Goal: Task Accomplishment & Management: Manage account settings

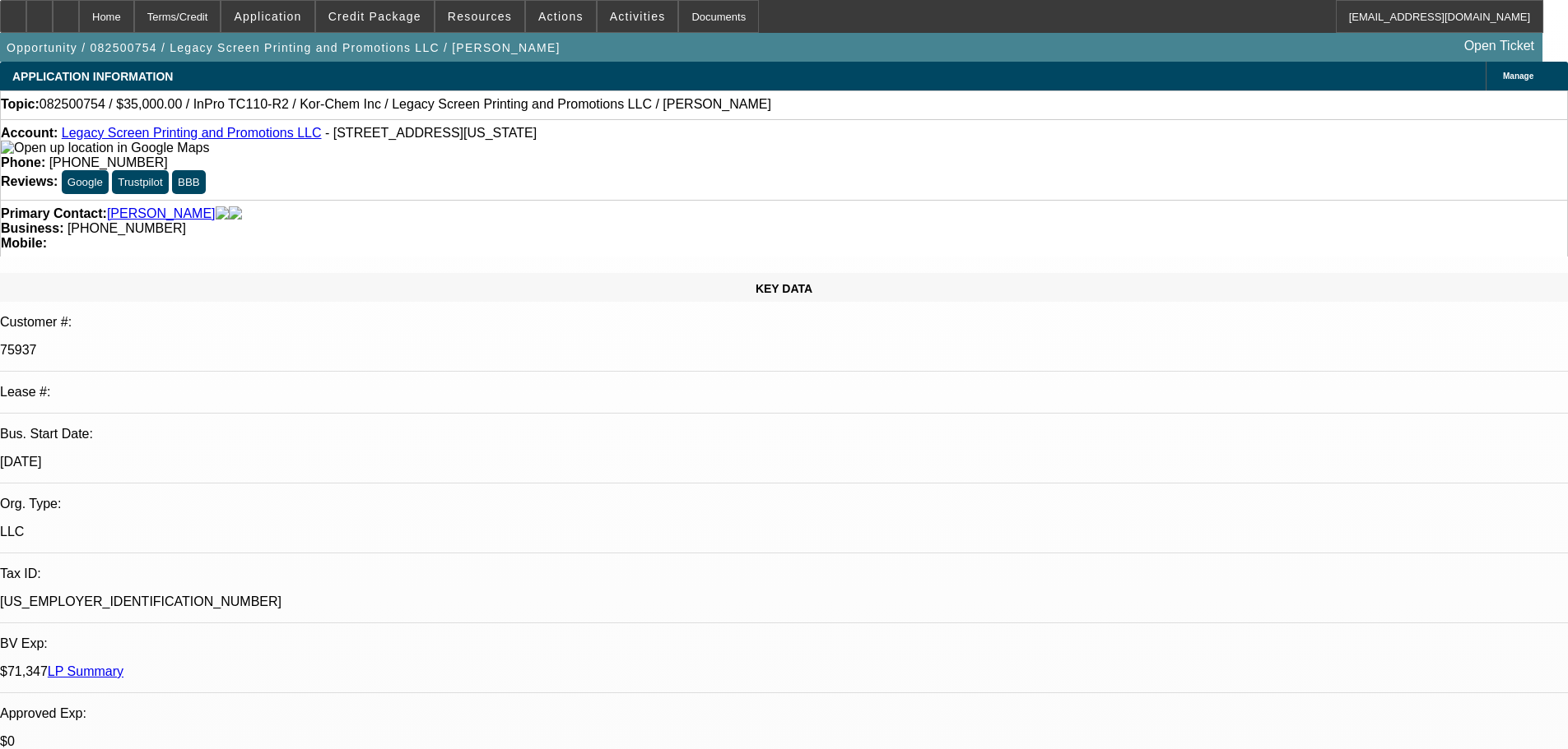
select select "0"
select select "2"
select select "0"
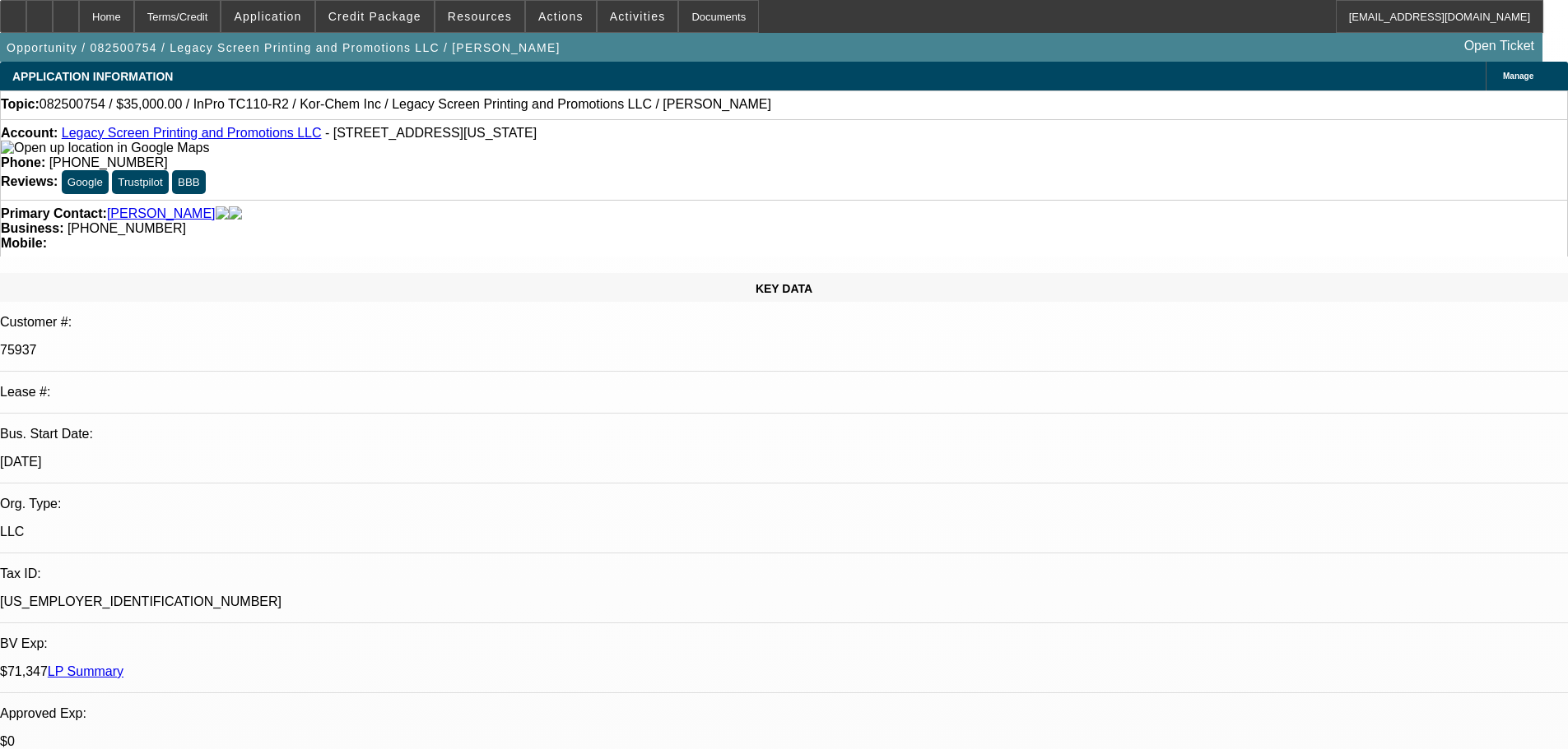
select select "0"
select select "2"
select select "0"
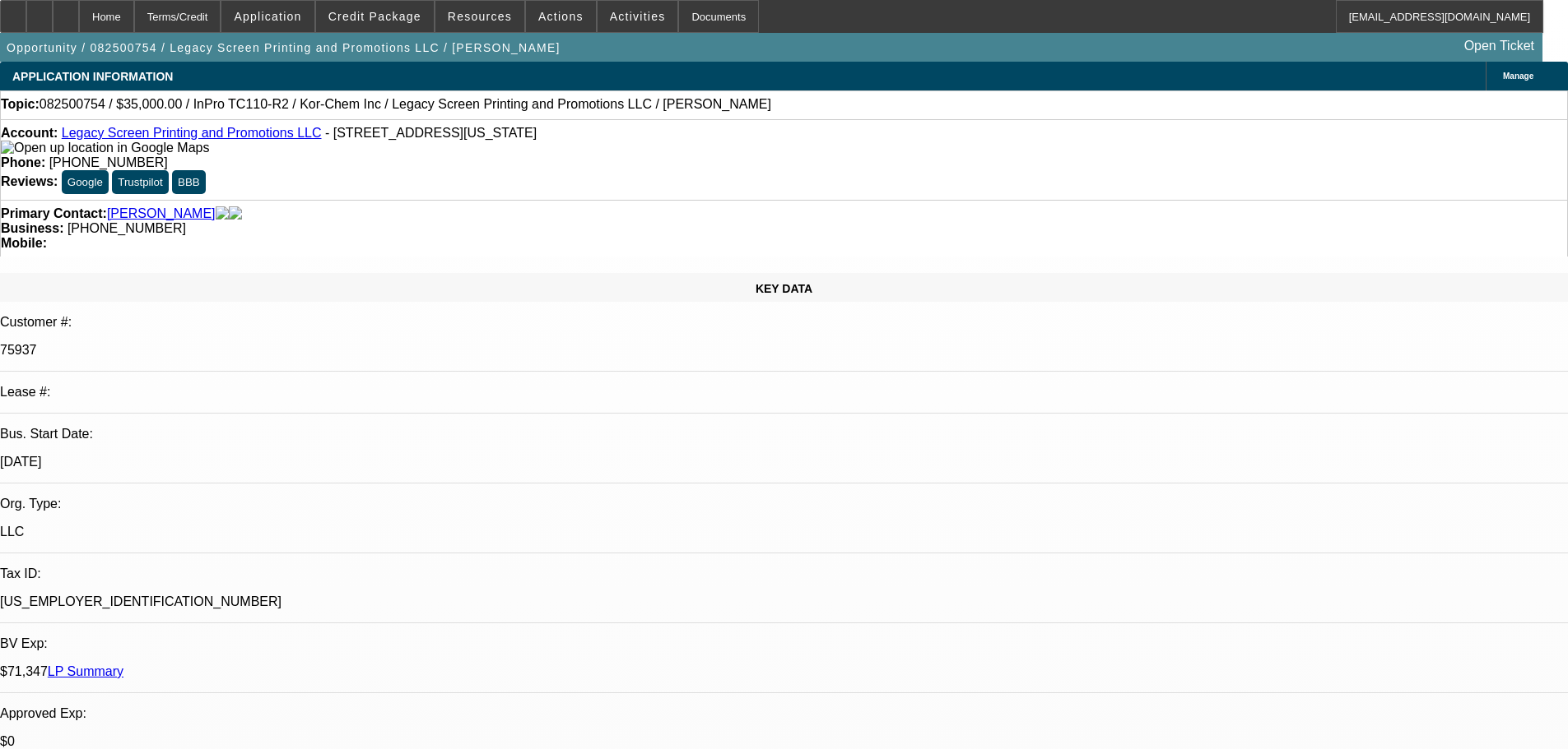
select select "0"
select select "2"
select select "0"
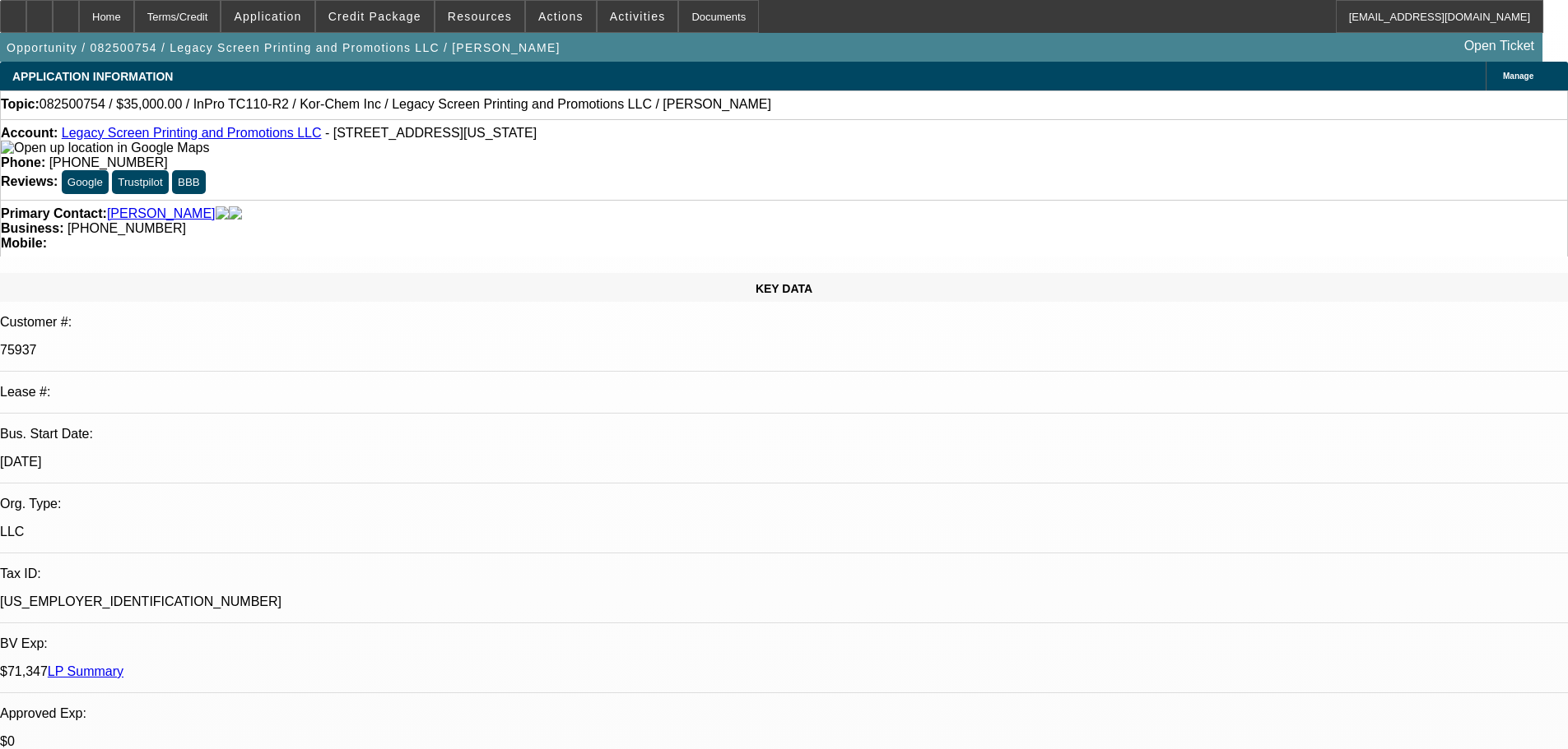
select select "2"
click at [209, 140] on link "Legacy Screen Printing and Promotions LLC" at bounding box center [191, 132] width 260 height 14
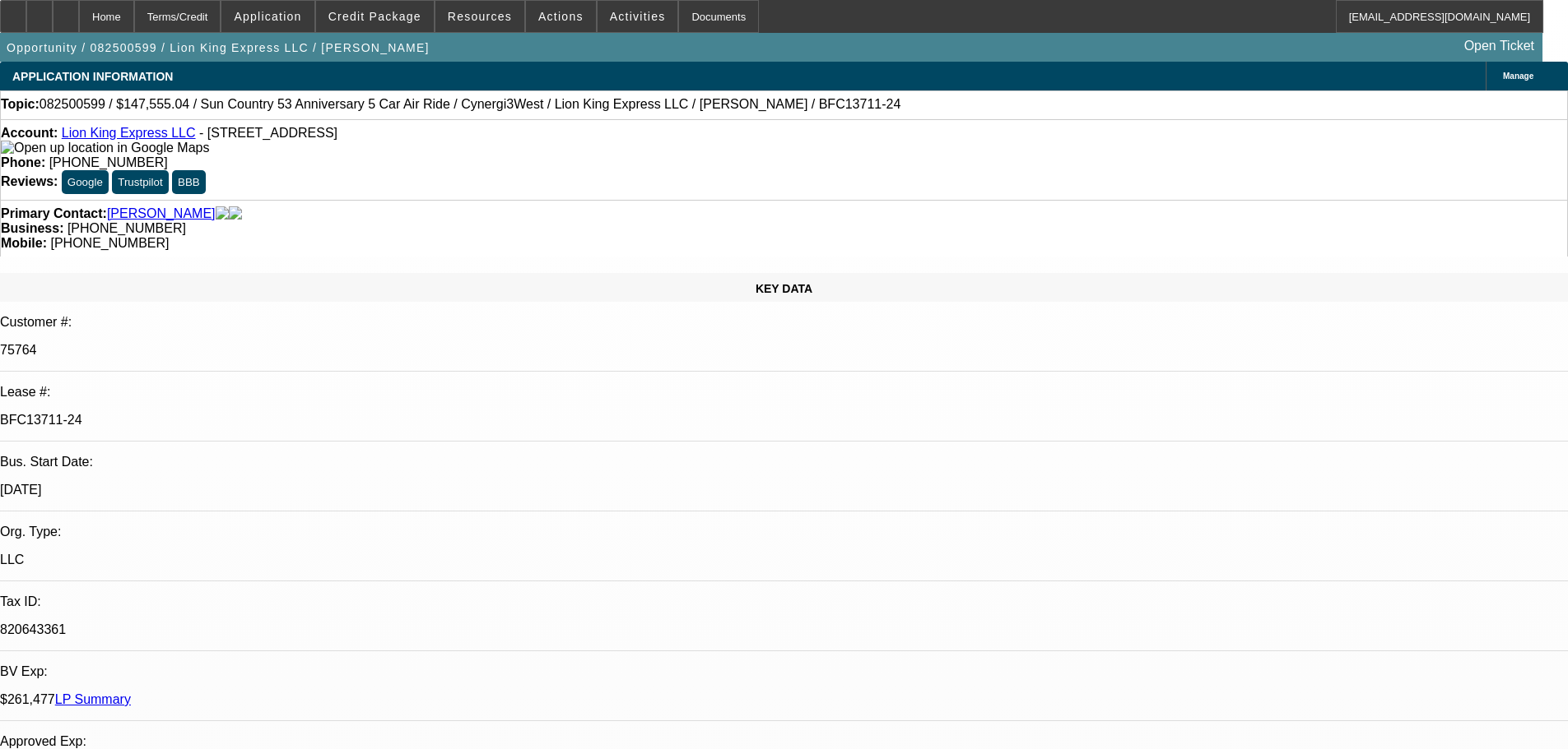
select select "0"
select select "6"
select select "0"
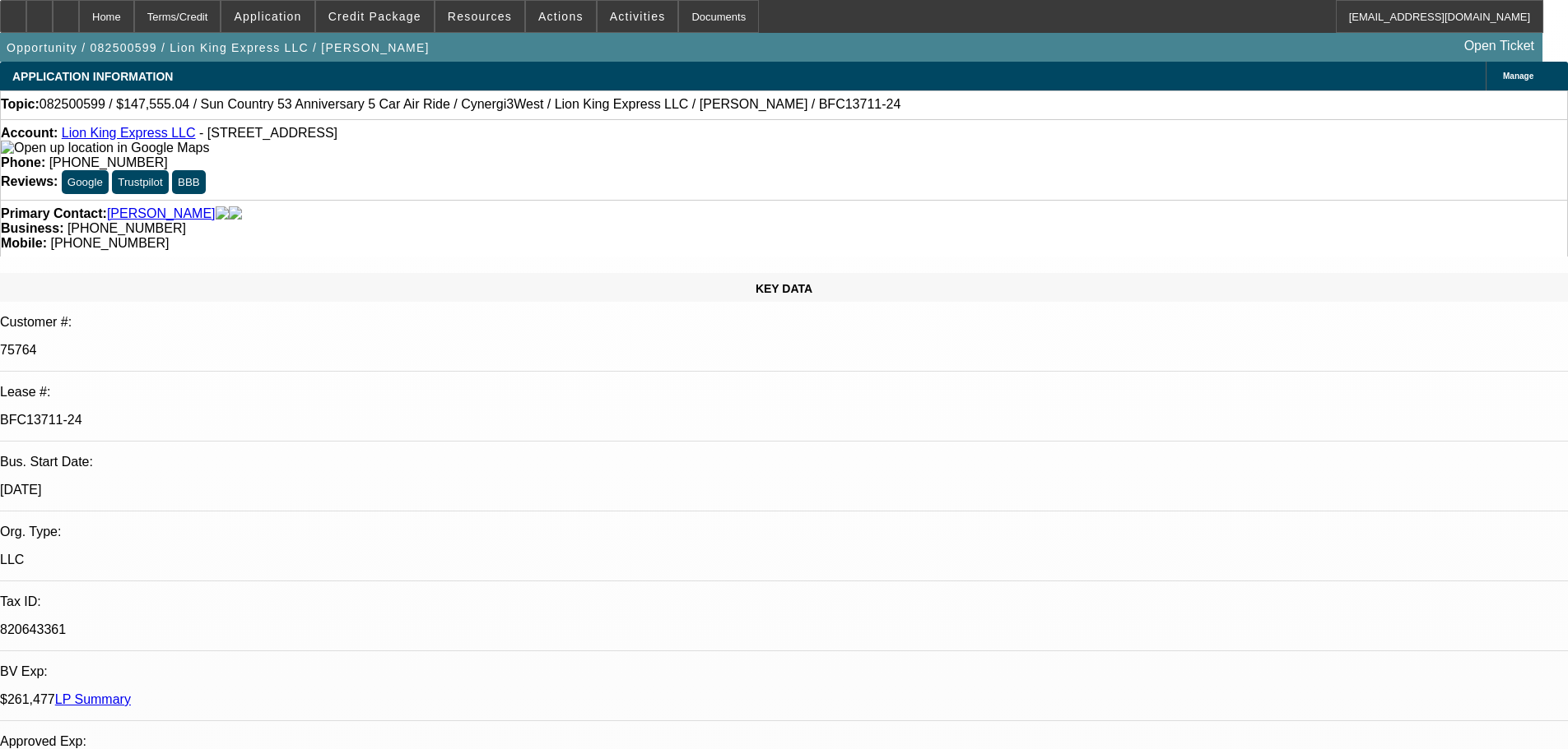
select select "0"
select select "6"
select select "0"
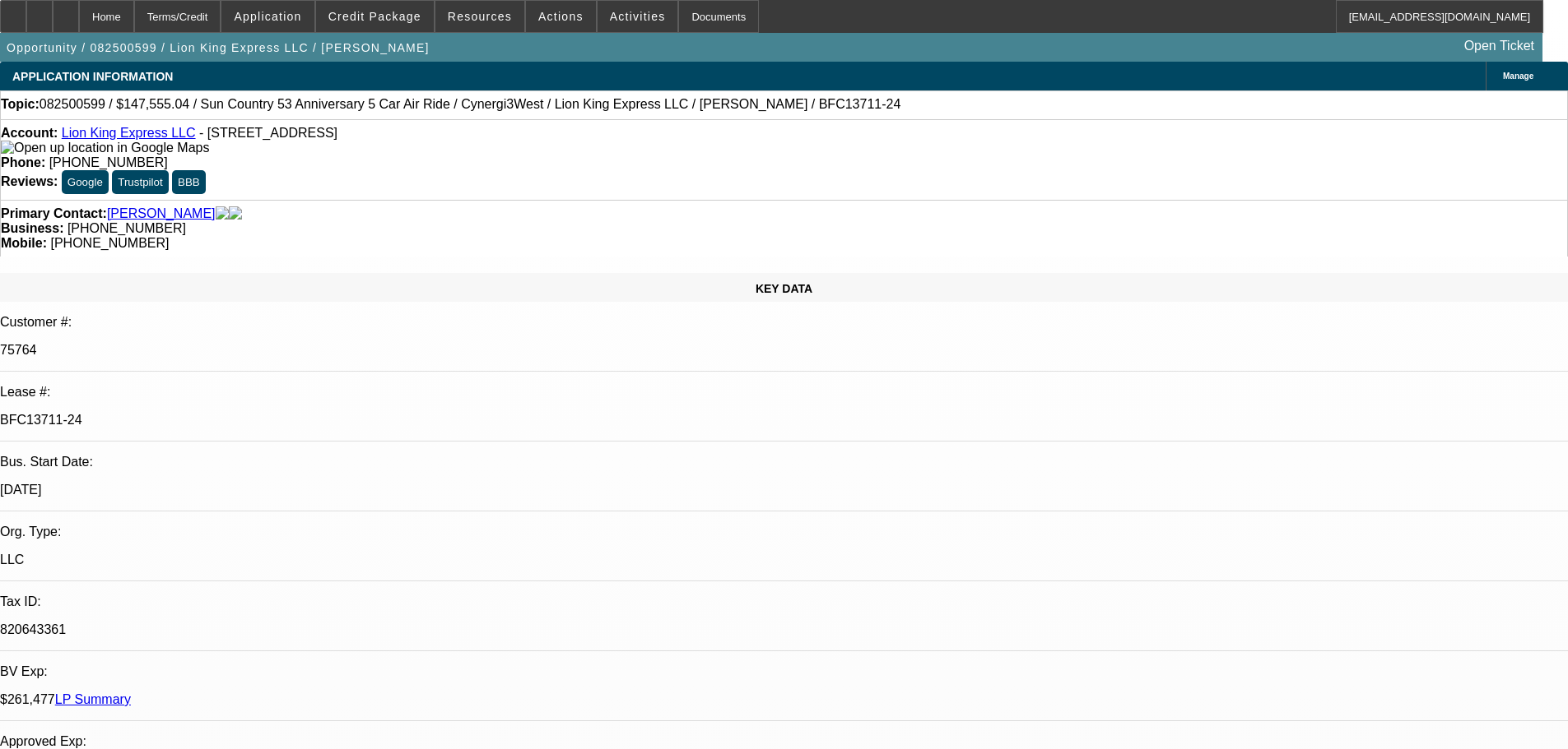
select select "0"
select select "6"
select select "0"
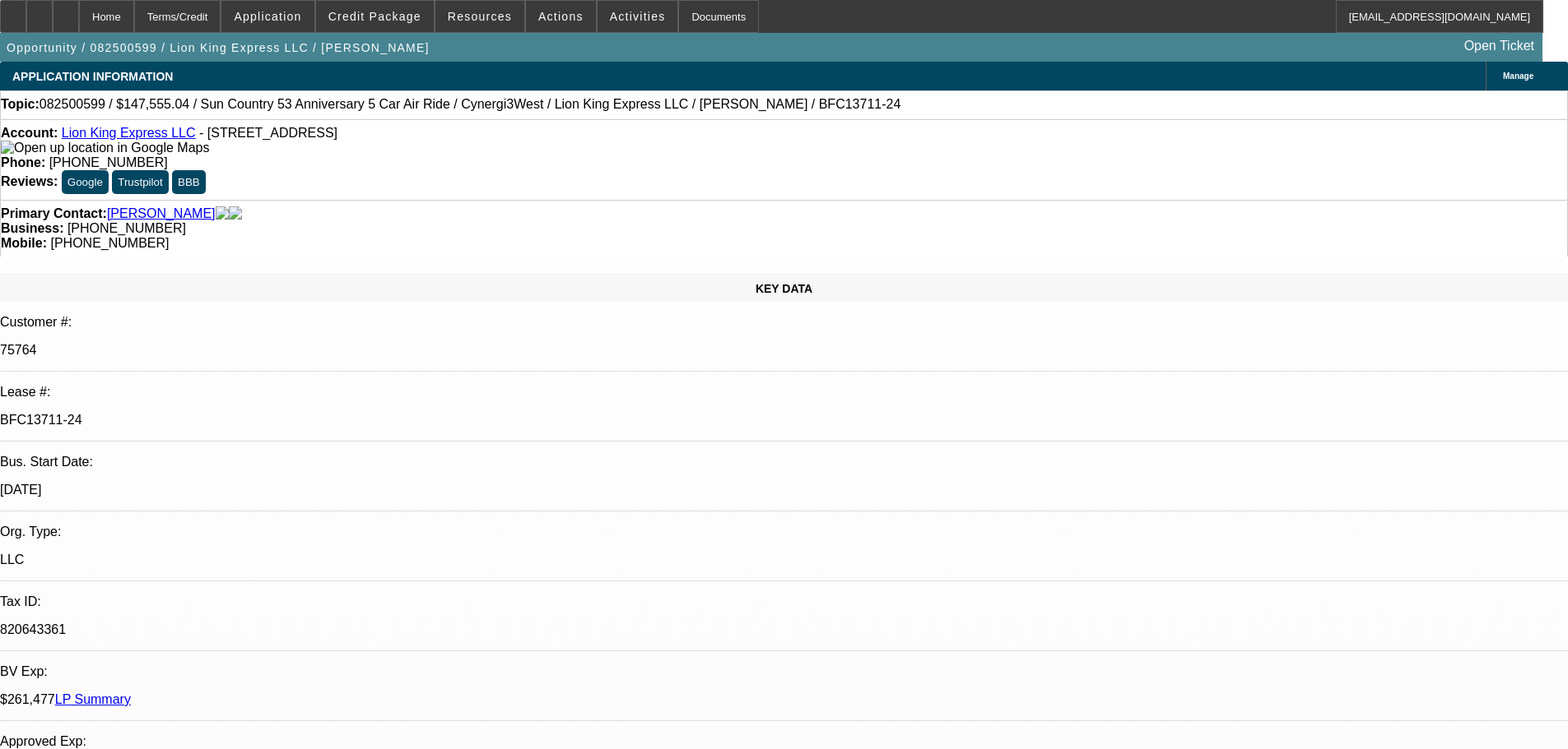
select select "6"
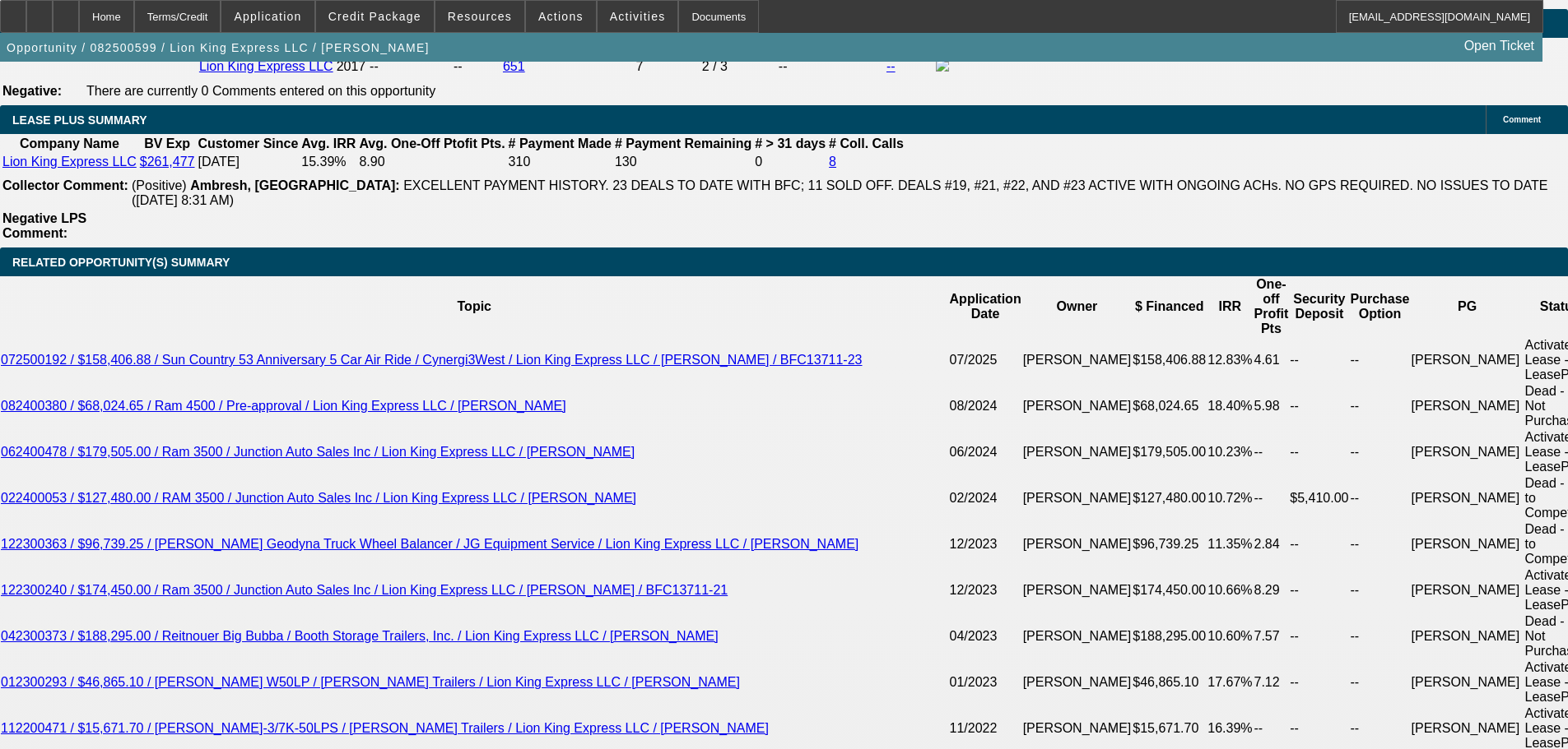
scroll to position [2854, 0]
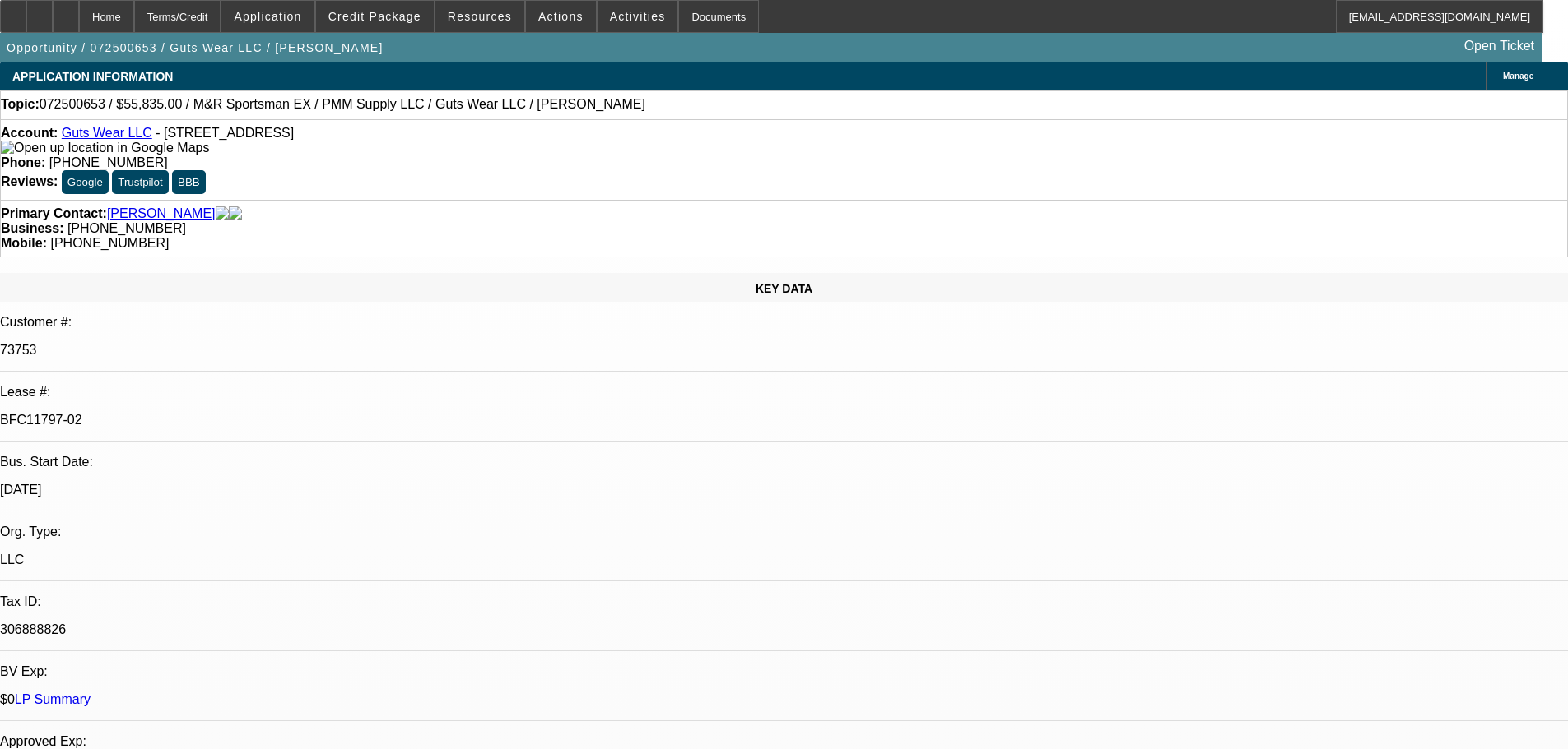
select select "0"
select select "2"
select select "0"
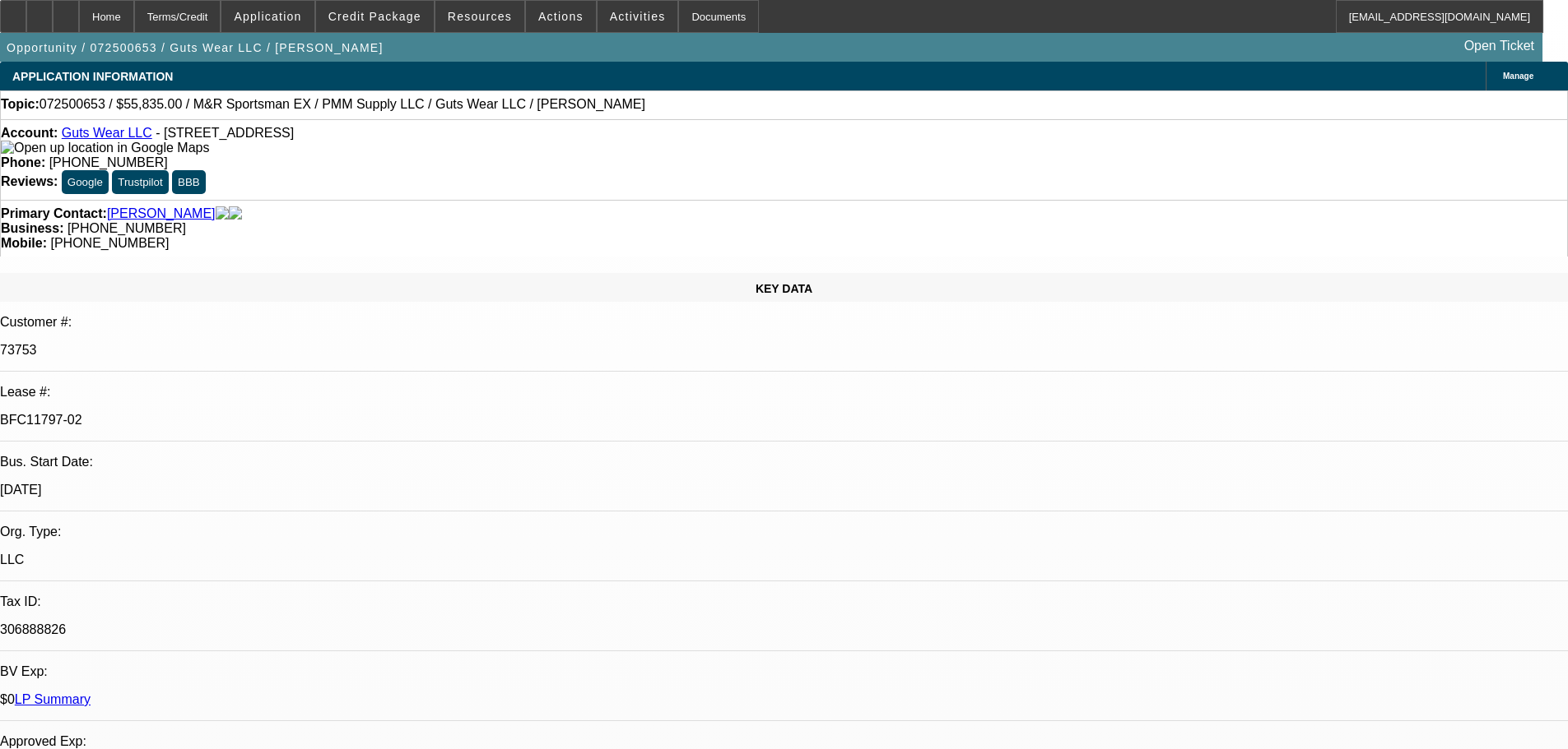
select select "0"
select select "2"
select select "0"
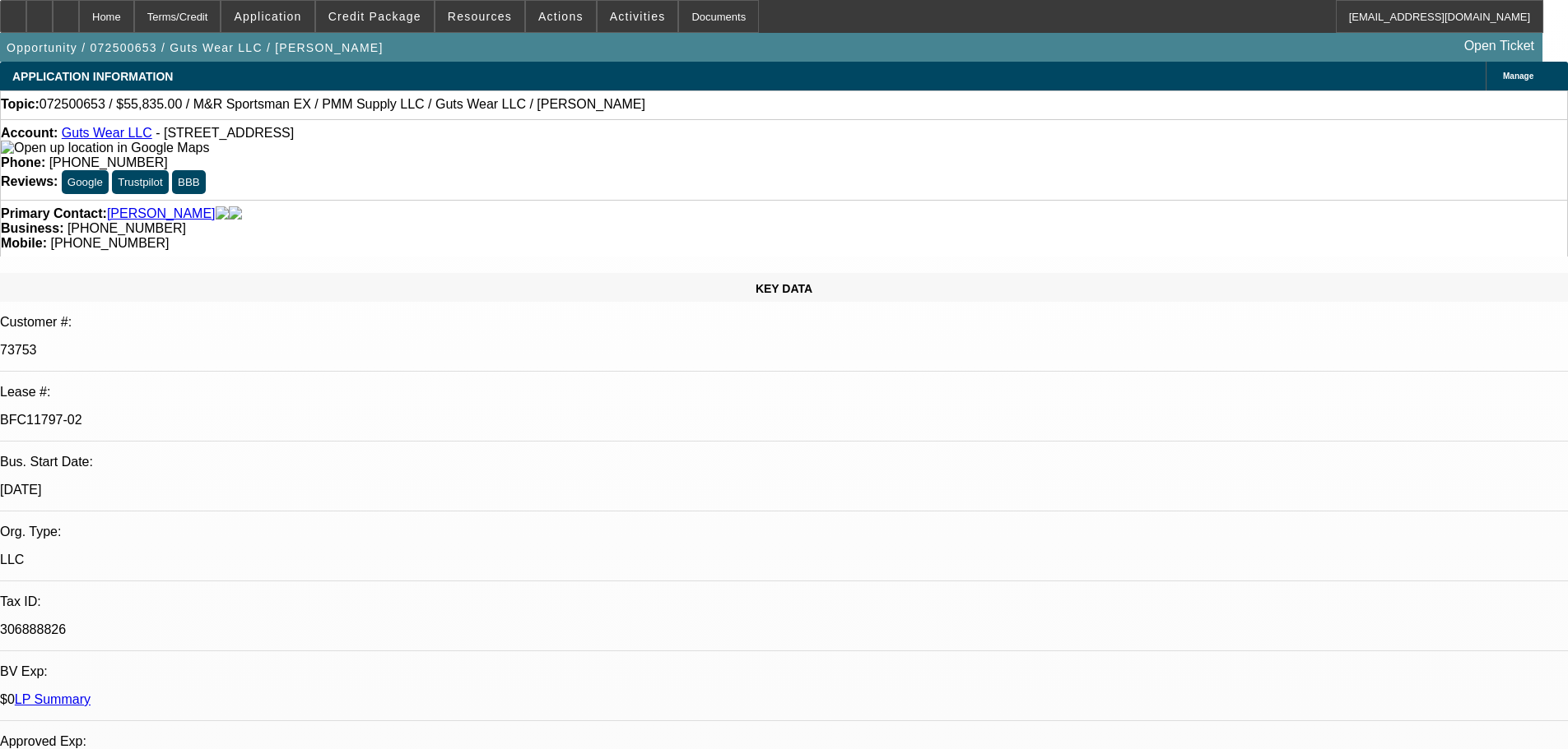
select select "0"
select select "2"
select select "0"
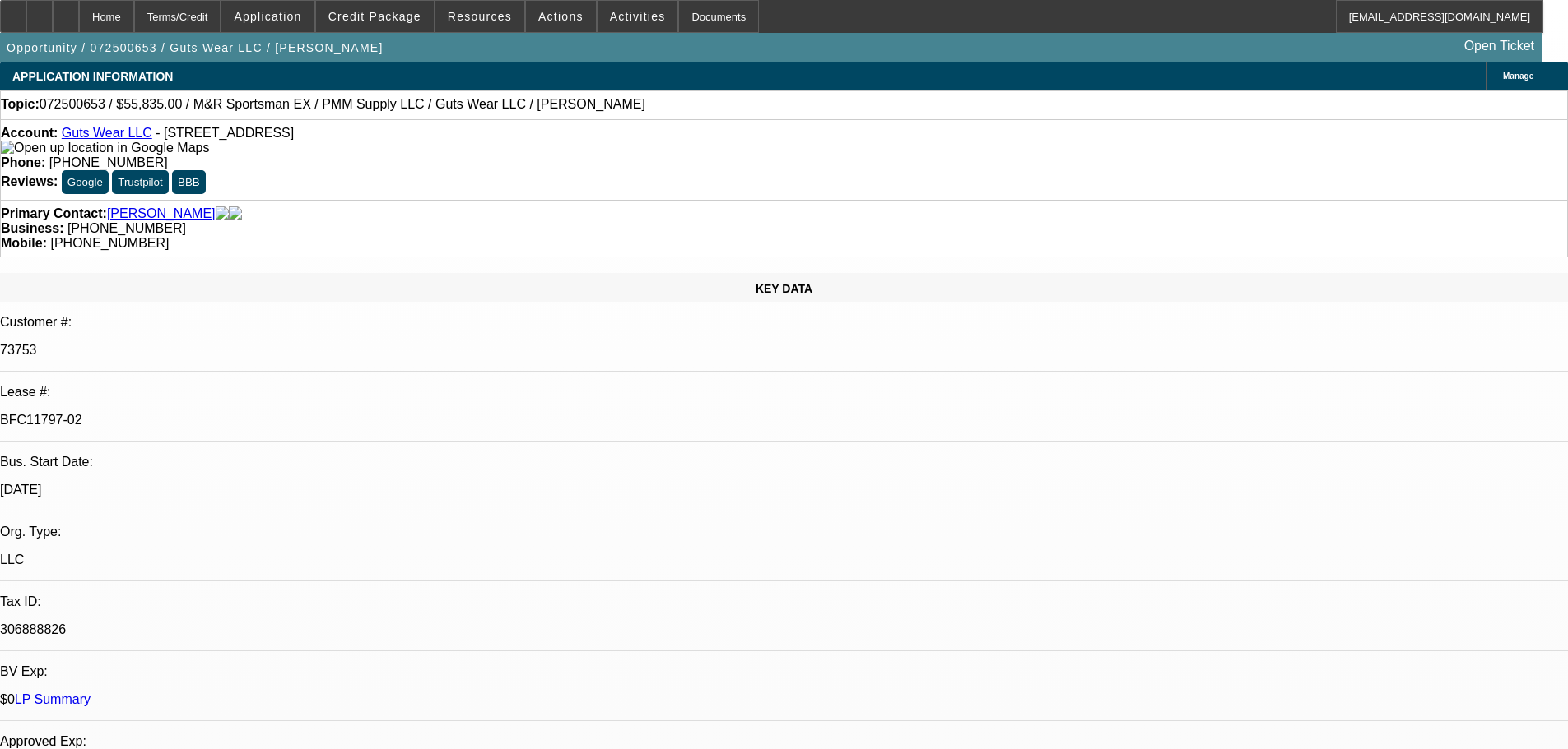
select select "2"
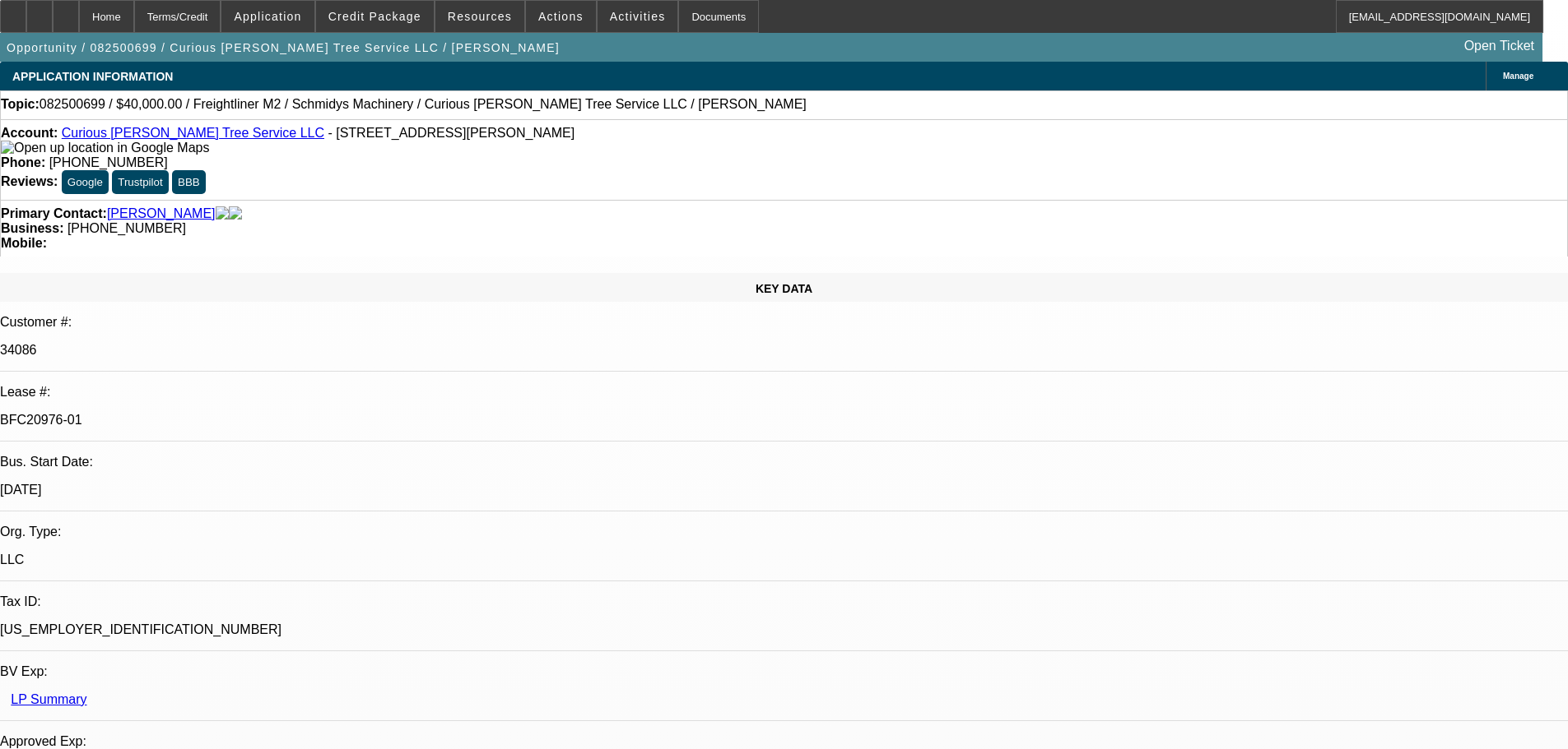
select select "0"
select select "3"
select select "0"
select select "6"
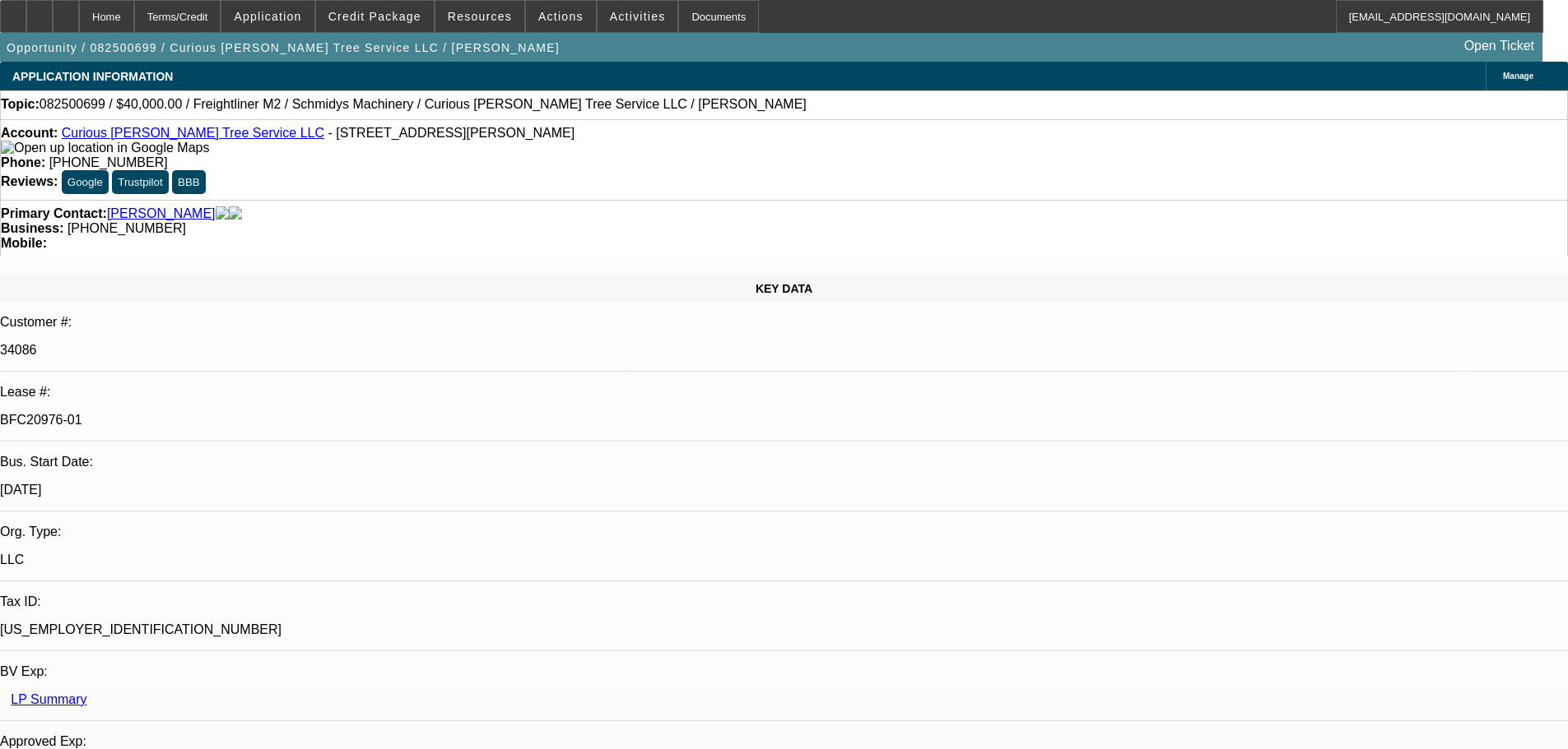
select select "0"
select select "2"
select select "0"
select select "6"
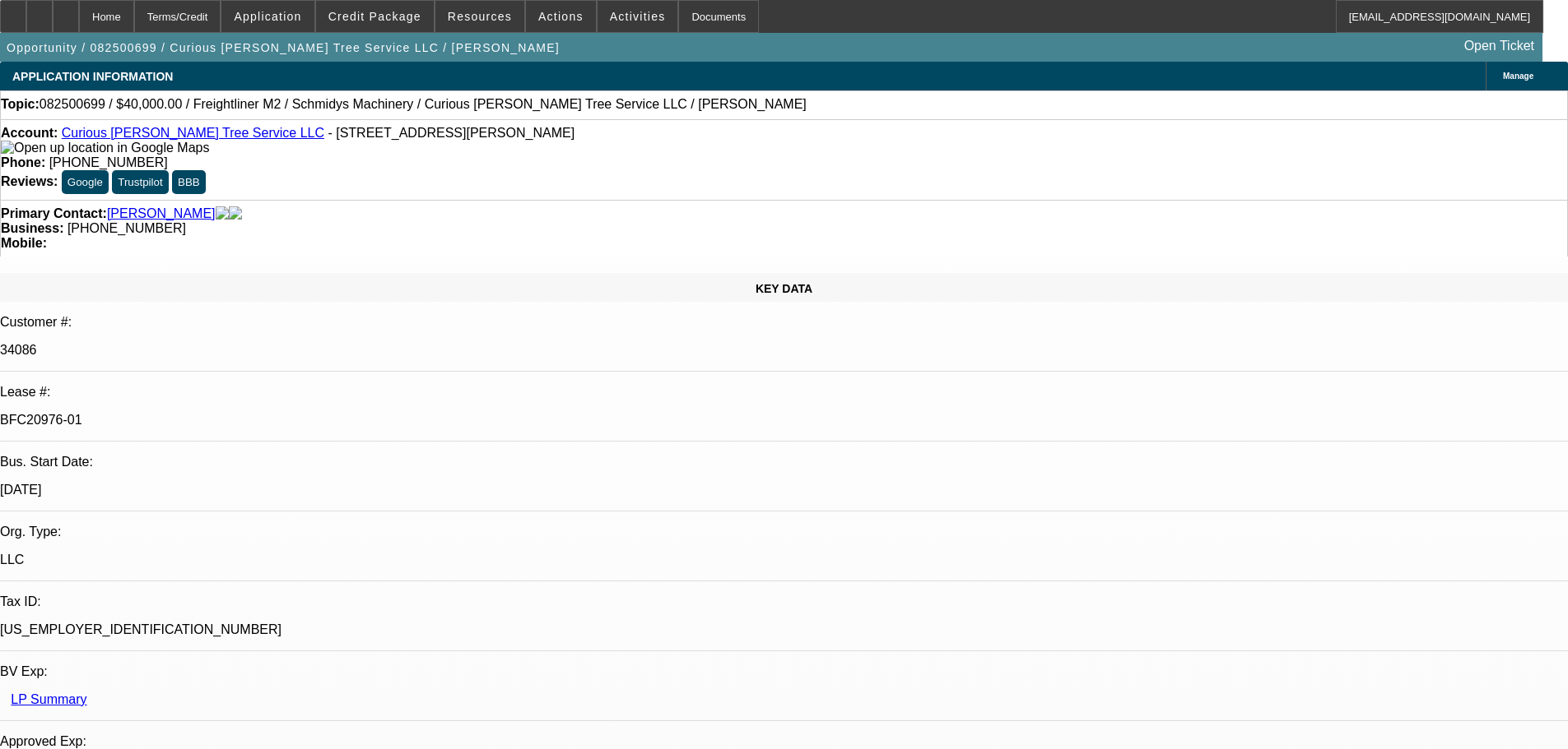
select select "0"
select select "2"
select select "0"
select select "6"
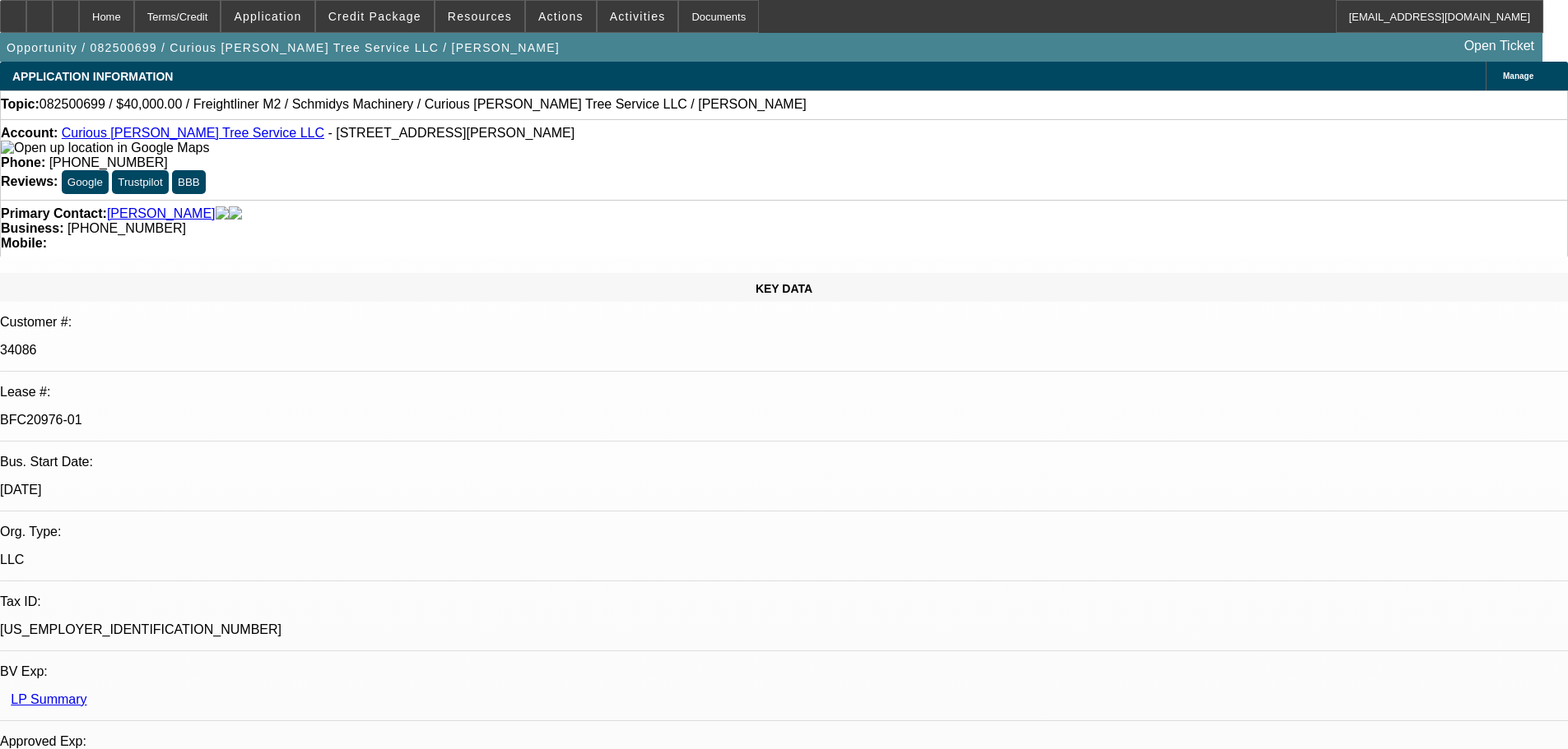
select select "0"
select select "6"
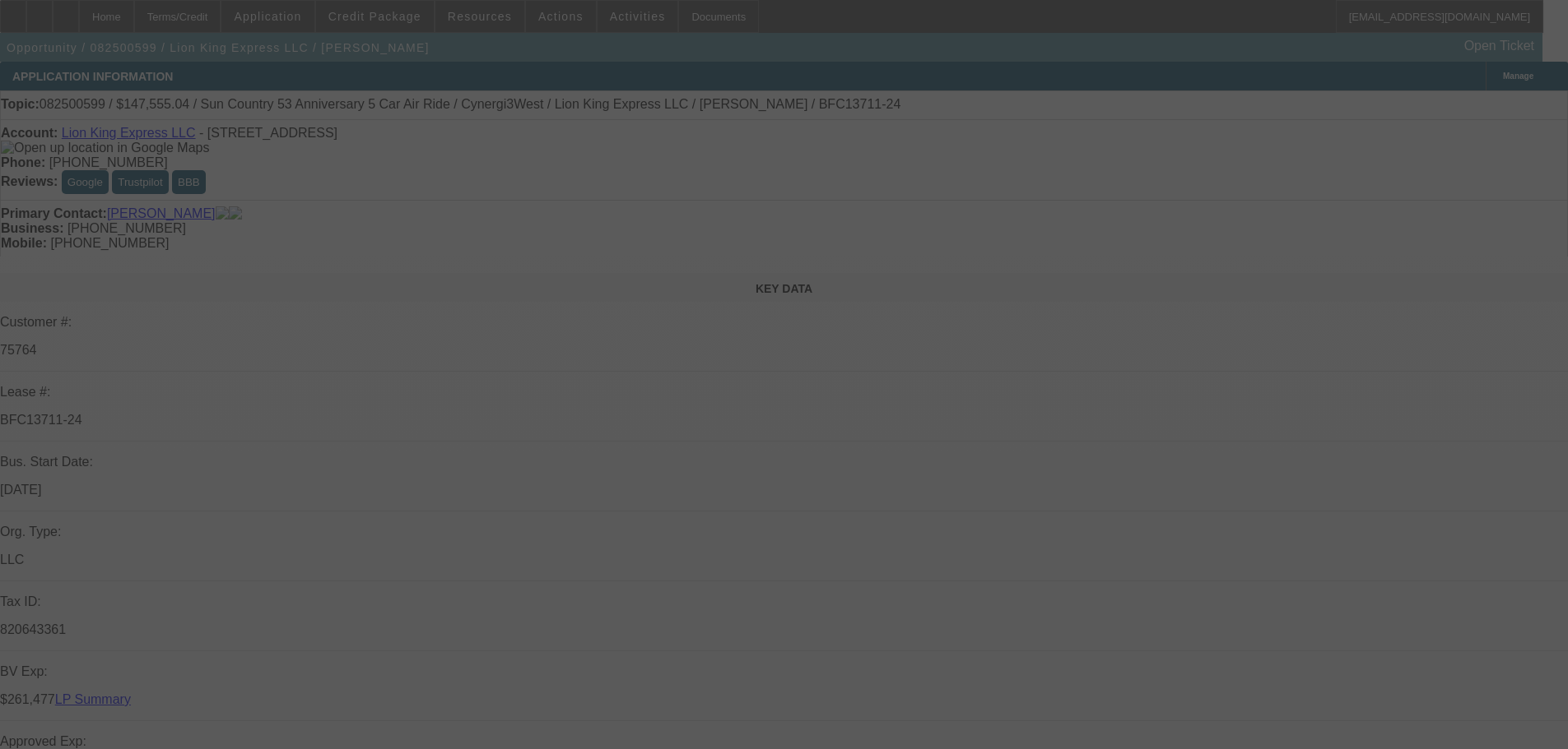
select select "0"
select select "6"
select select "0"
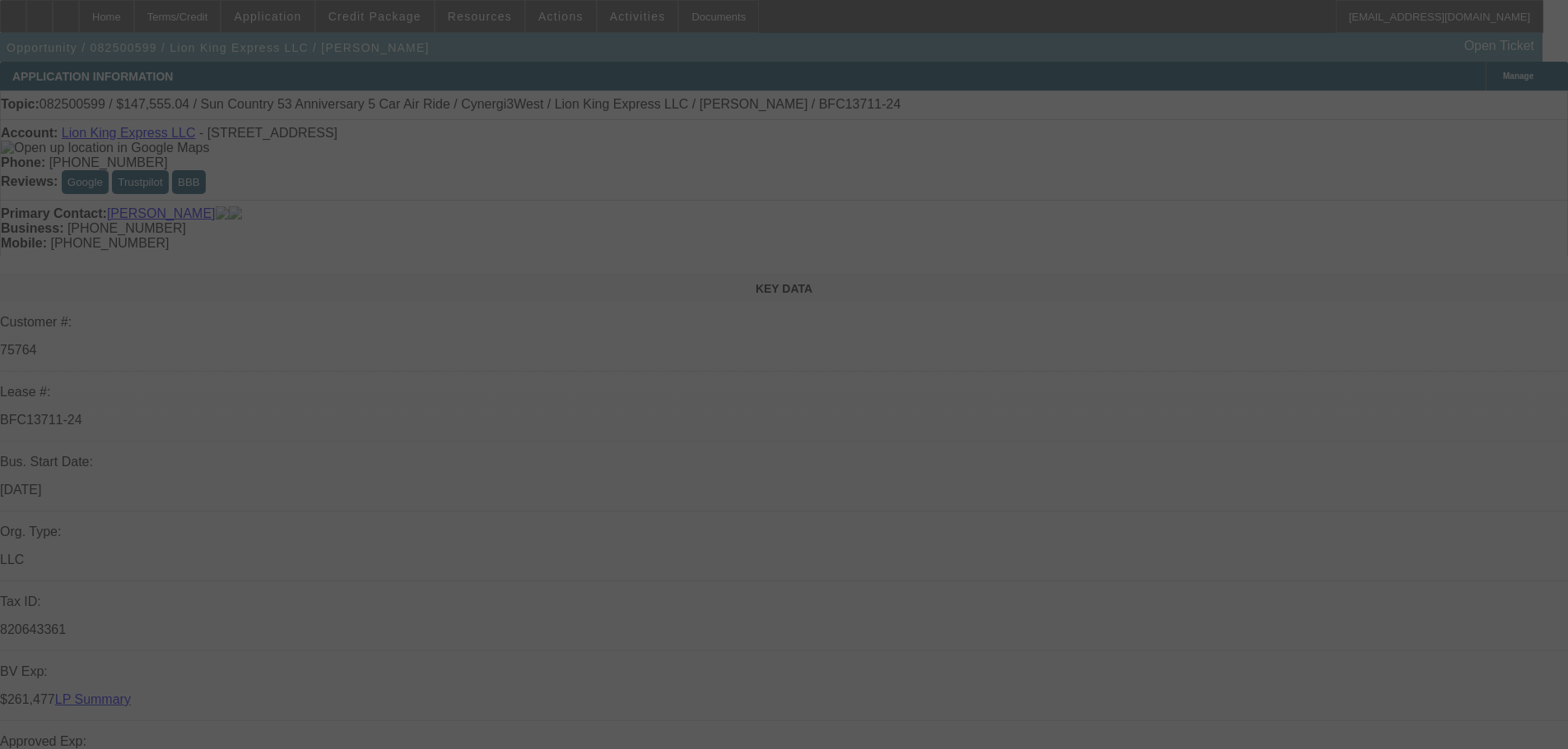
select select "0"
select select "6"
select select "0"
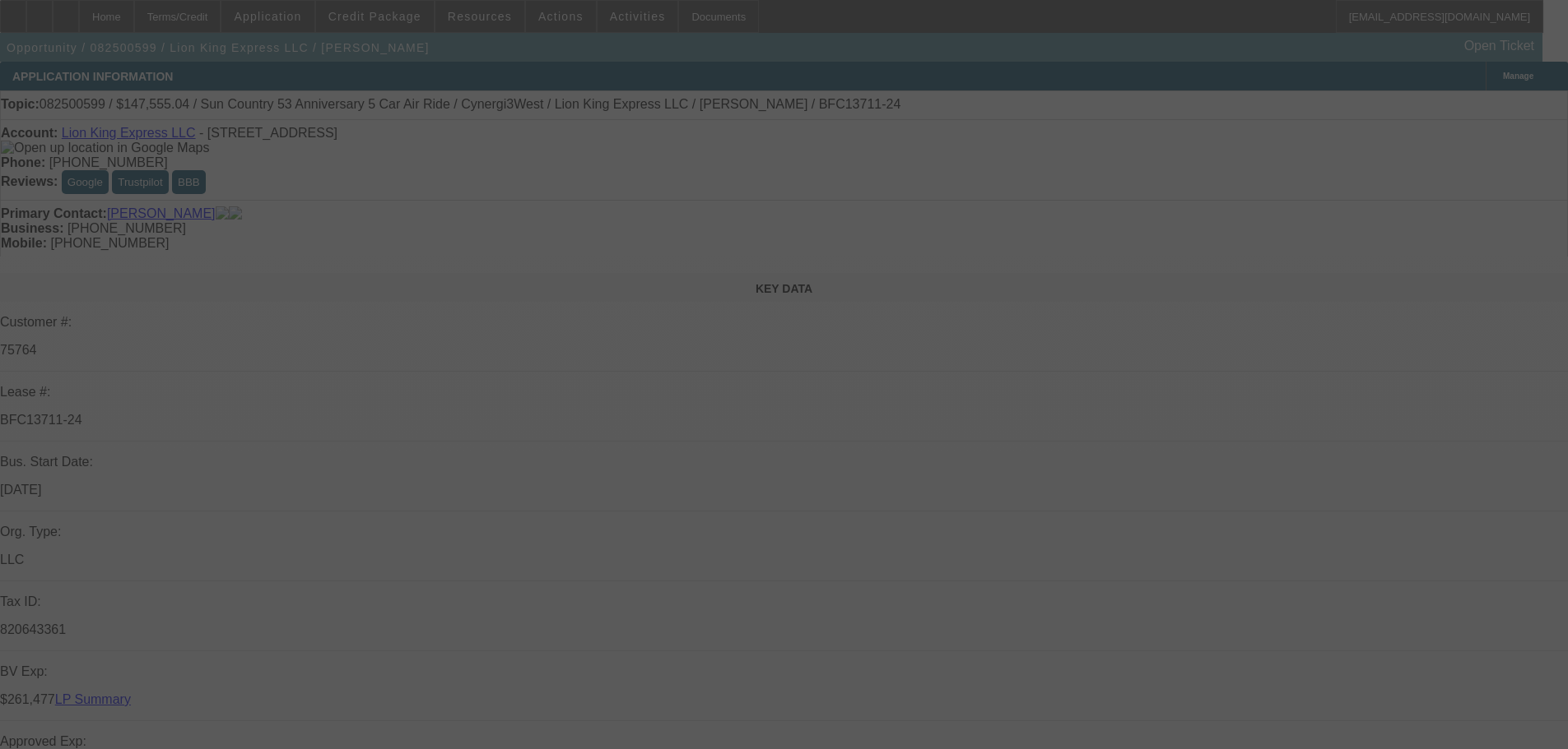
select select "0"
select select "6"
select select "0"
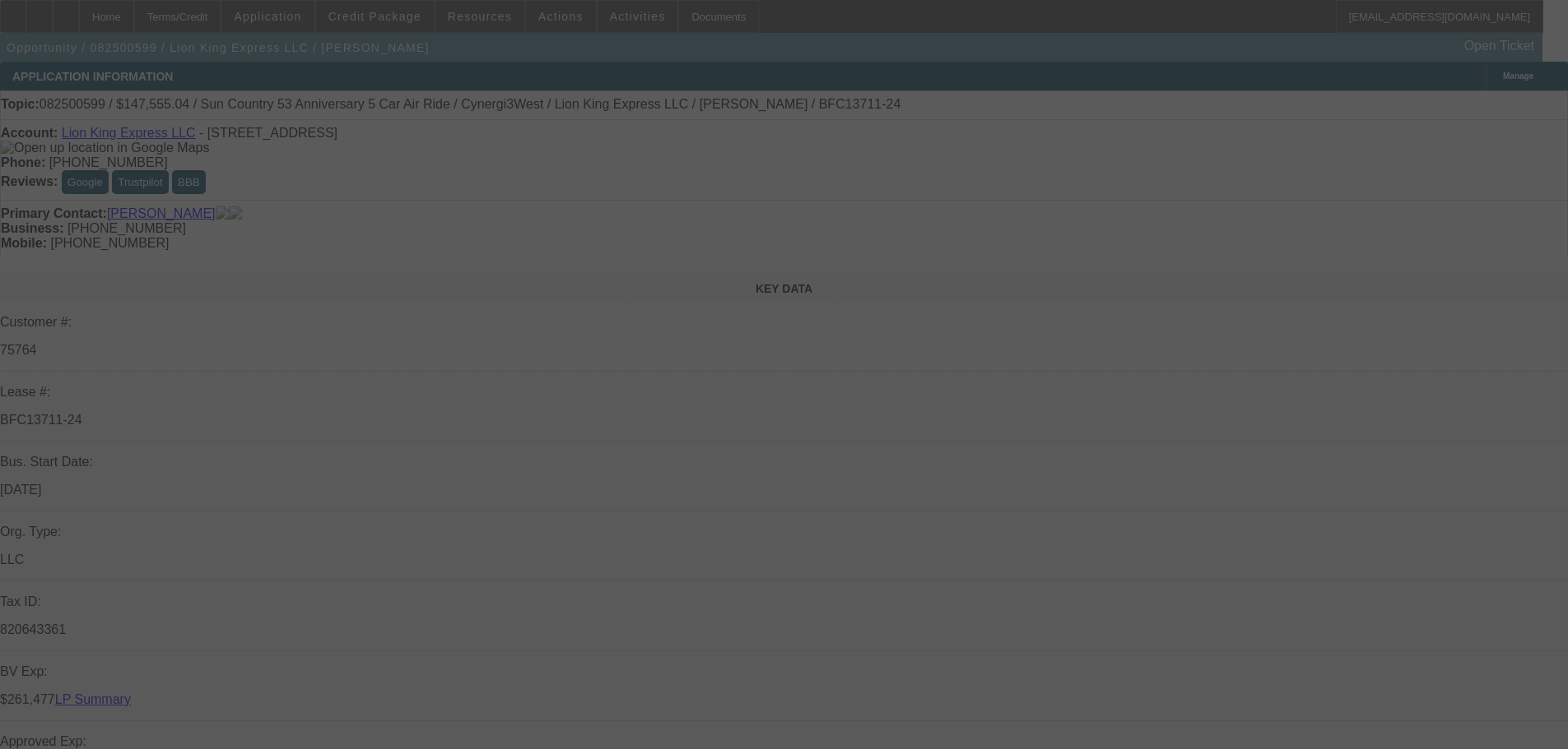
select select "6"
